Goal: Task Accomplishment & Management: Complete application form

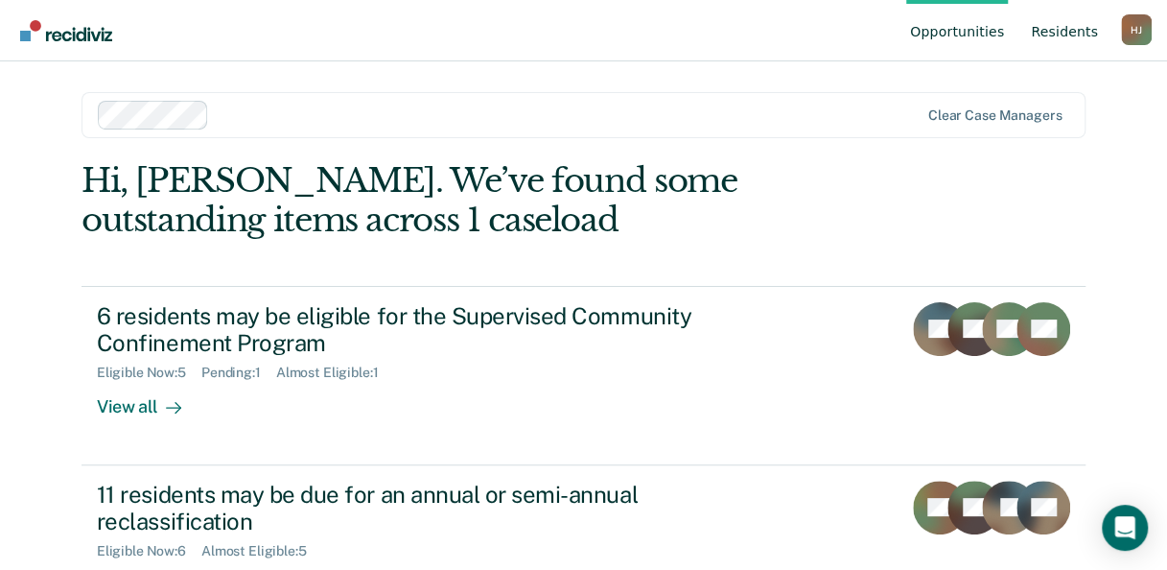
click at [1087, 31] on link "Resident s" at bounding box center [1064, 30] width 75 height 61
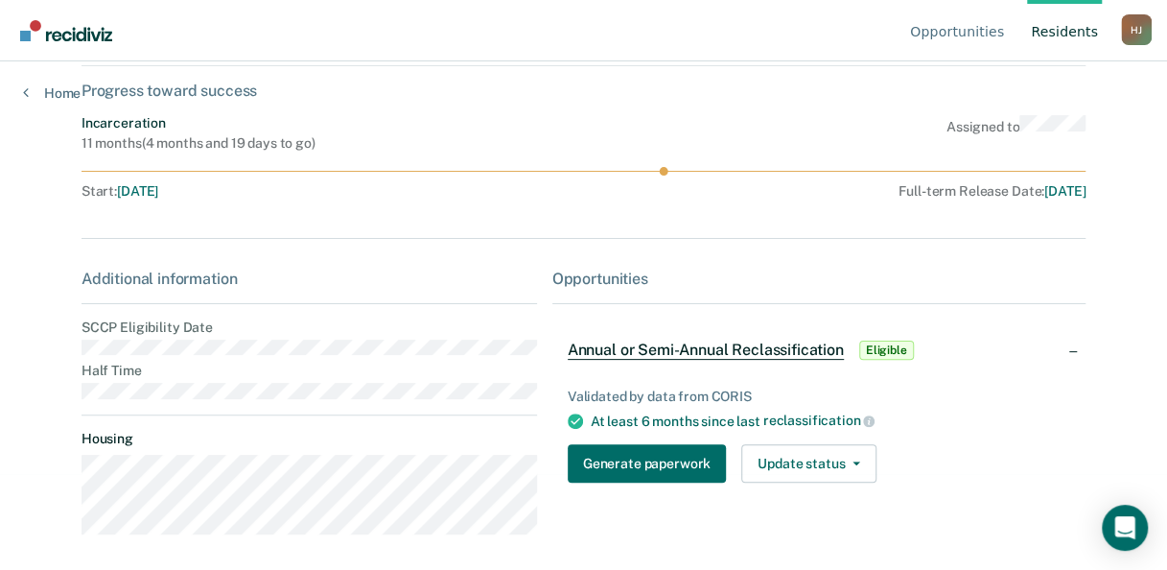
scroll to position [97, 0]
click at [645, 453] on button "Generate paperwork" at bounding box center [647, 462] width 158 height 38
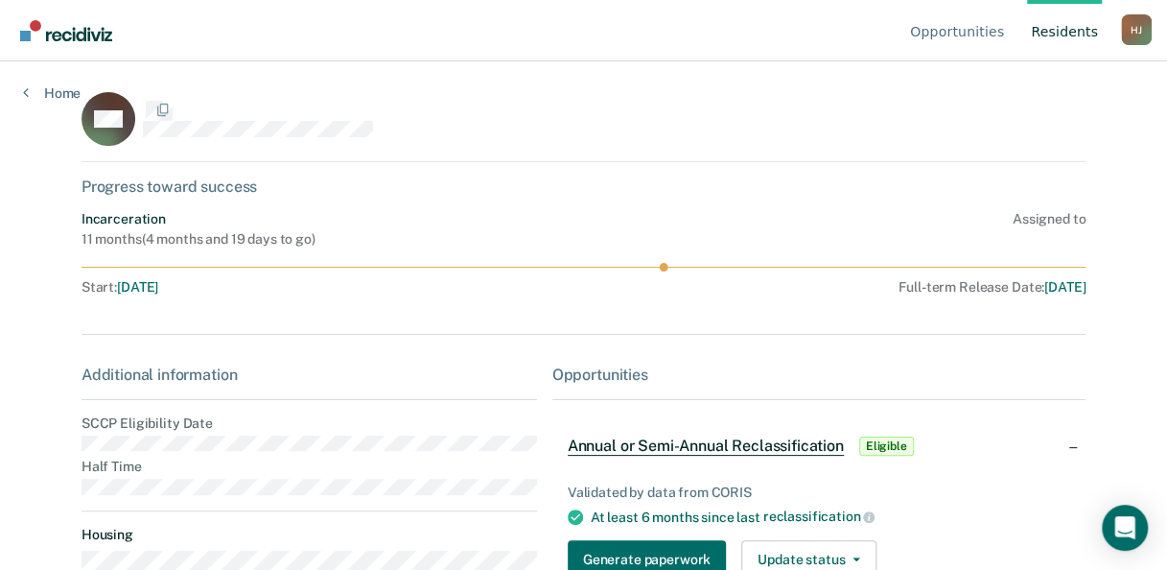
scroll to position [97, 0]
